Goal: Task Accomplishment & Management: Manage account settings

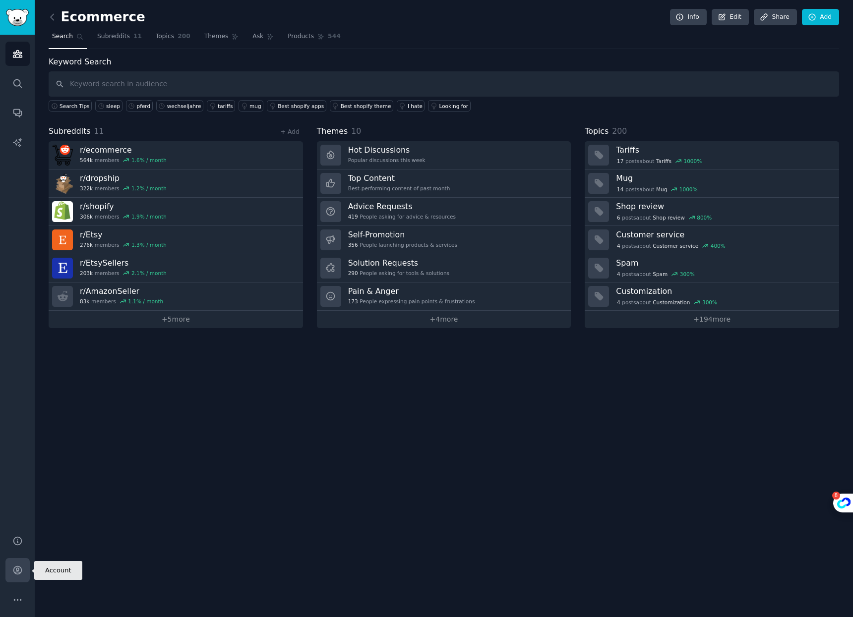
click at [19, 571] on icon "Sidebar" at bounding box center [17, 570] width 10 height 10
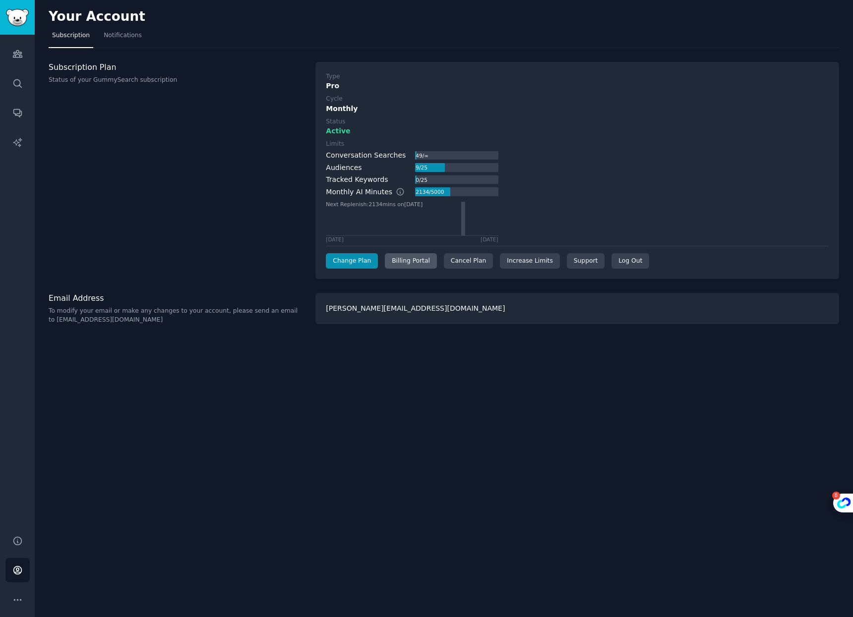
click at [401, 260] on div "Billing Portal" at bounding box center [411, 261] width 52 height 16
click at [15, 575] on icon "Sidebar" at bounding box center [17, 570] width 10 height 10
click at [16, 572] on icon "Sidebar" at bounding box center [17, 571] width 8 height 8
click at [625, 256] on div "Log Out" at bounding box center [630, 261] width 38 height 16
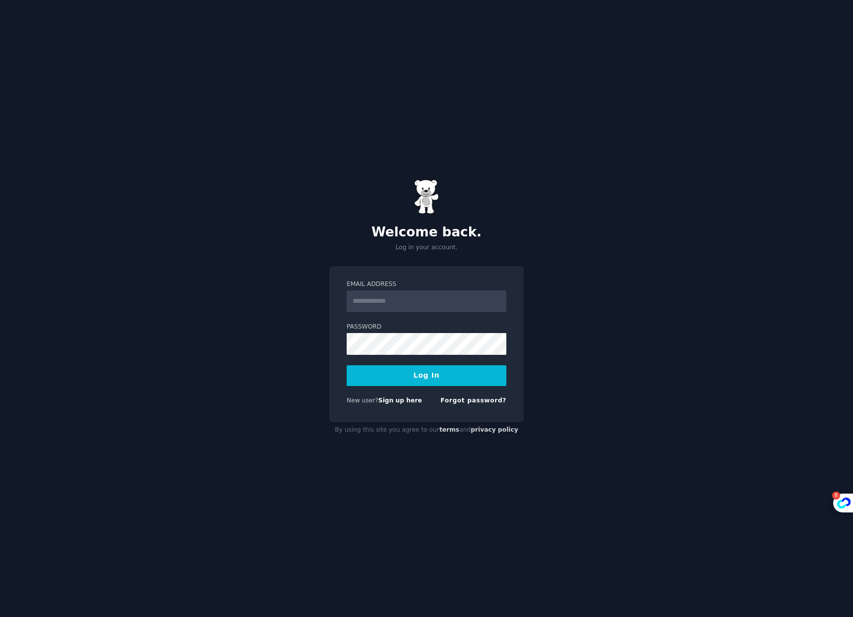
type input "**********"
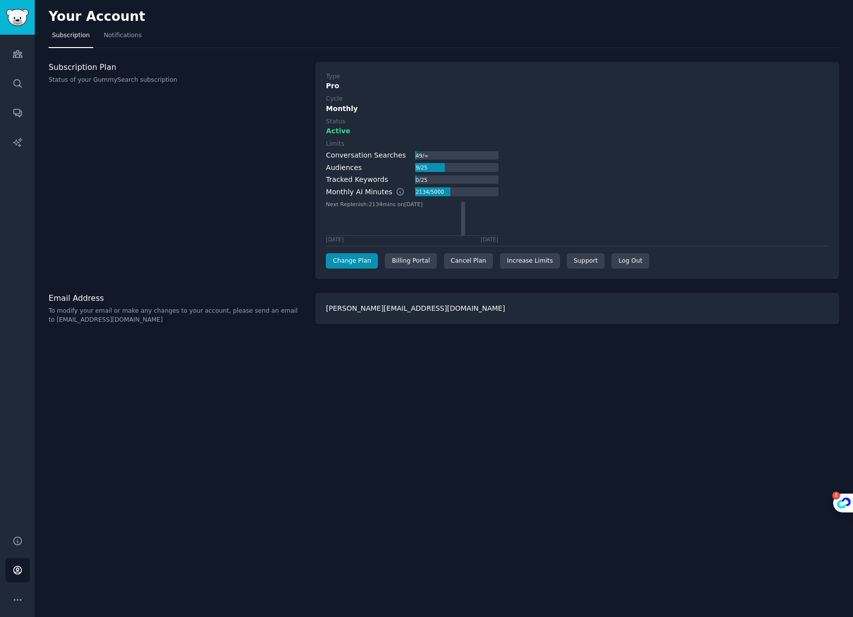
drag, startPoint x: 125, startPoint y: 245, endPoint x: 101, endPoint y: 386, distance: 142.8
click at [125, 247] on div "Subscription Plan Status of your GummySearch subscription" at bounding box center [177, 171] width 256 height 218
